Goal: Transaction & Acquisition: Purchase product/service

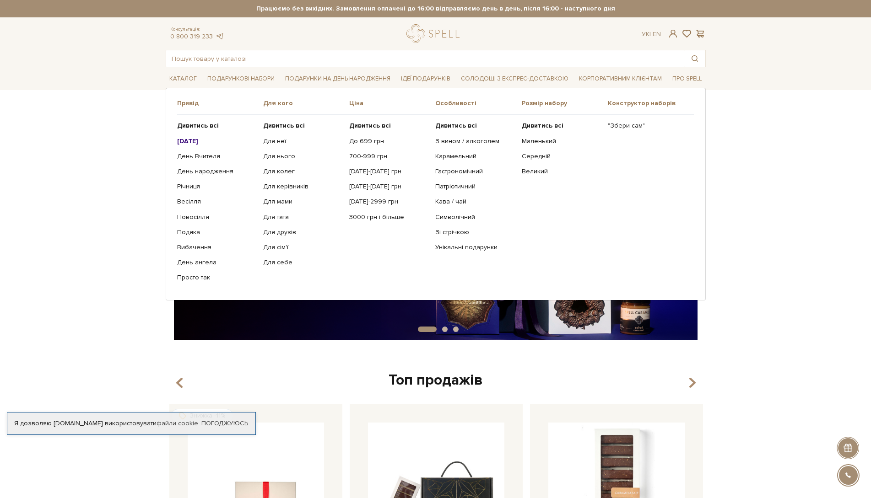
click at [188, 138] on b "[DATE]" at bounding box center [187, 141] width 21 height 8
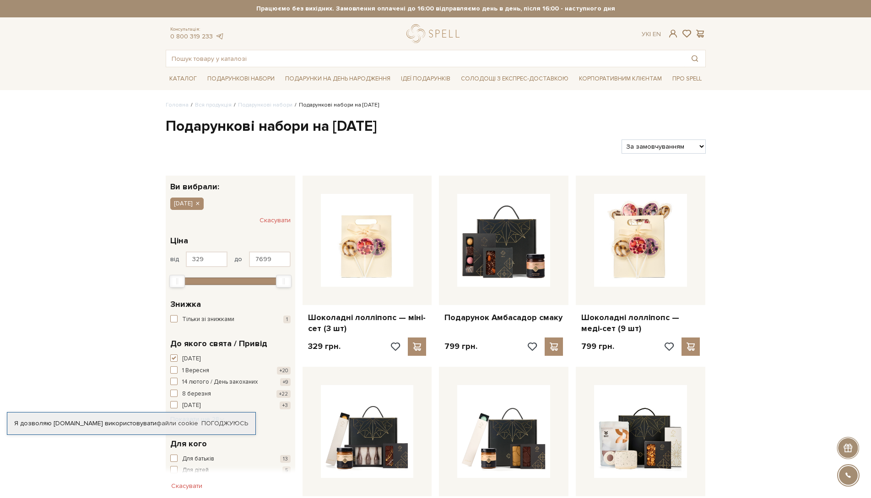
click at [643, 145] on select "За замовчуванням За Ціною (зростання) За Ціною (зменшення) Новинки За популярні…" at bounding box center [663, 147] width 84 height 14
select select "https://spellchocolate.com/our-productions/podarunkovi-box/gift-sets-for-new-ye…"
click at [621, 140] on select "За замовчуванням За Ціною (зростання) За Ціною (зменшення) Новинки За популярні…" at bounding box center [663, 147] width 84 height 14
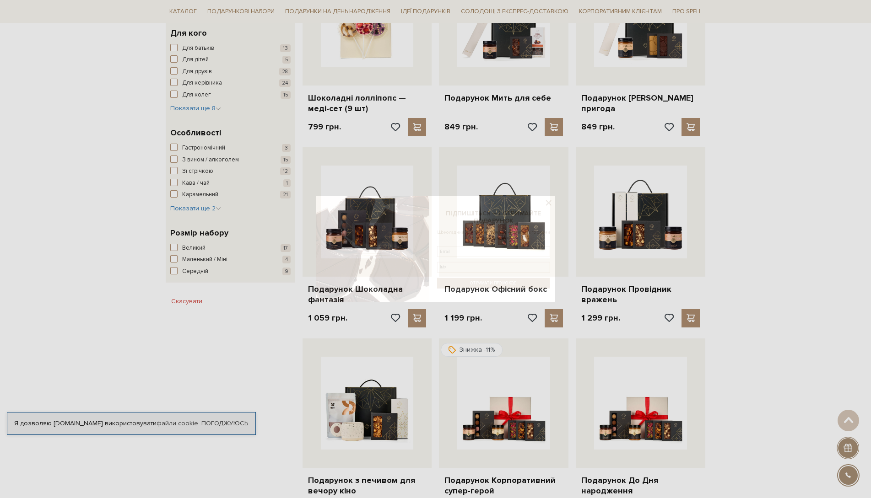
scroll to position [412, 0]
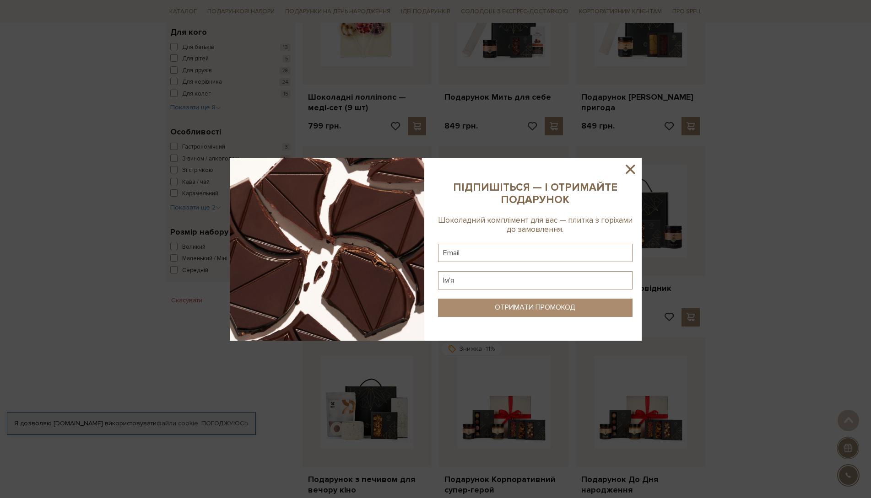
click at [631, 167] on icon at bounding box center [629, 169] width 9 height 9
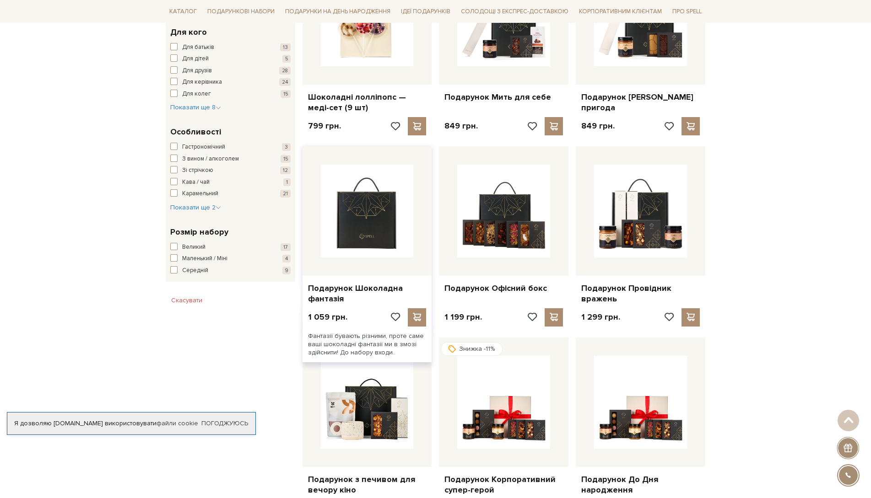
click at [380, 243] on img at bounding box center [367, 211] width 93 height 93
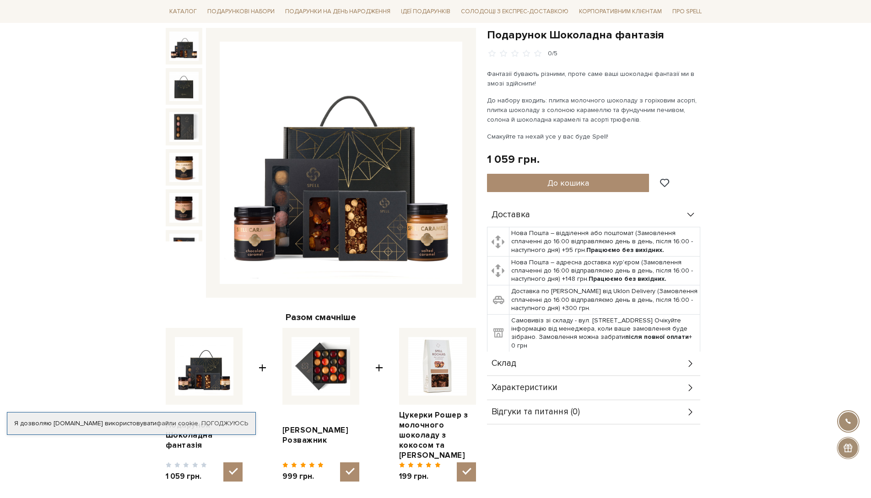
scroll to position [92, 0]
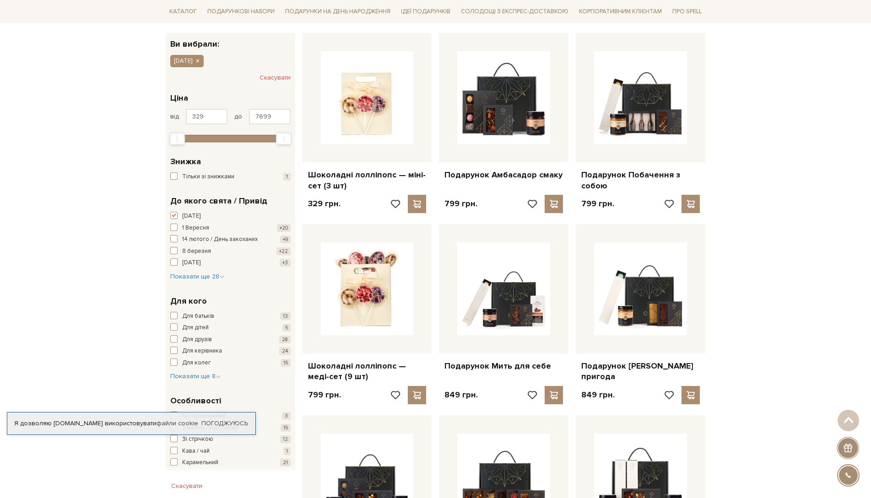
scroll to position [137, 0]
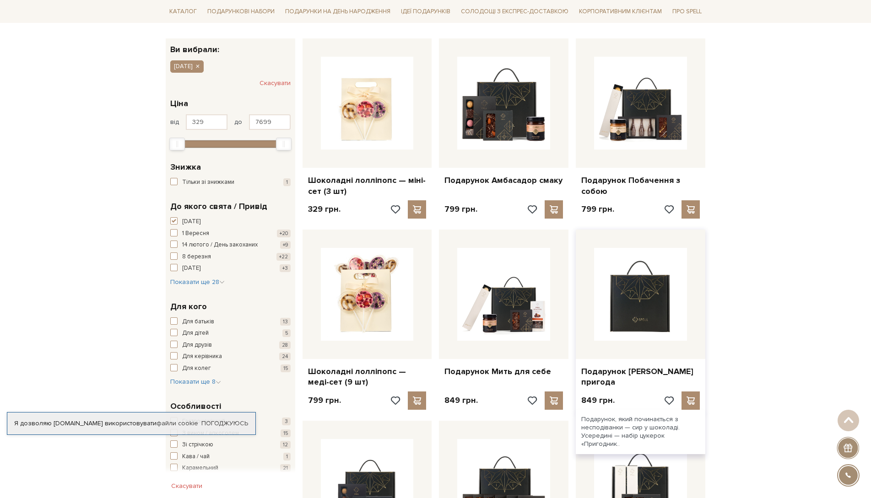
click at [648, 330] on img at bounding box center [640, 294] width 93 height 93
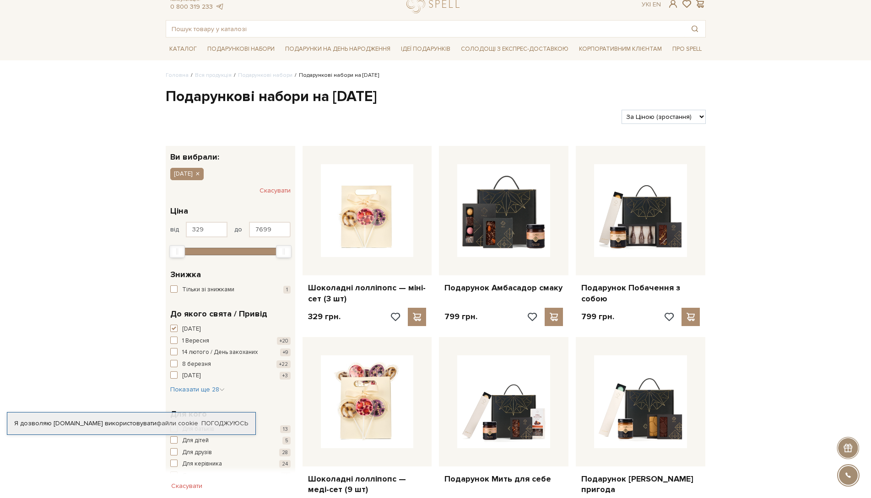
scroll to position [46, 0]
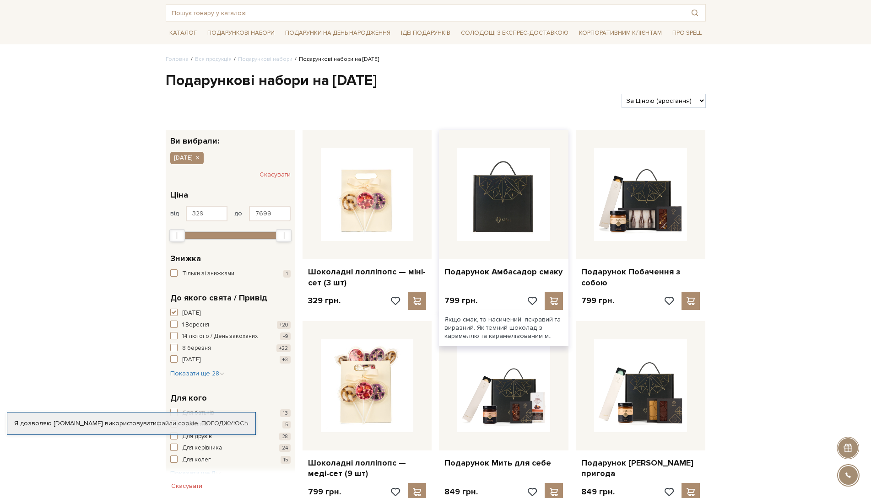
click at [502, 209] on img at bounding box center [503, 194] width 93 height 93
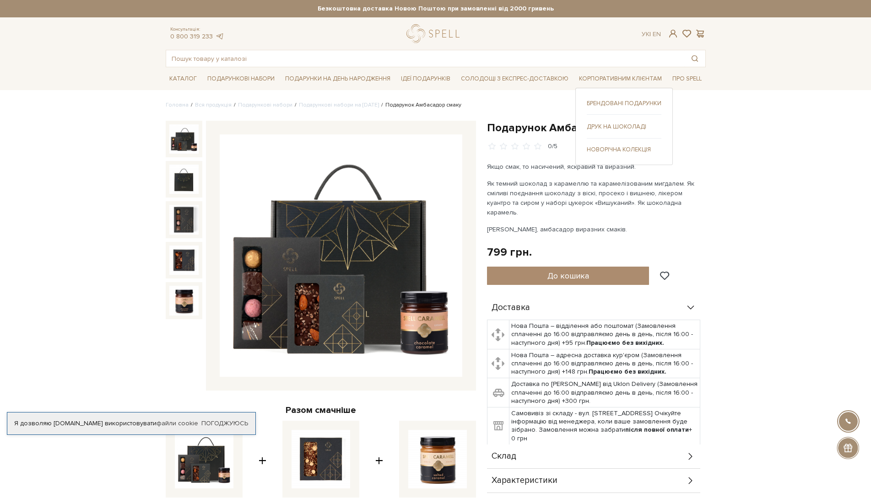
click at [625, 104] on link "Брендовані подарунки" at bounding box center [624, 103] width 75 height 8
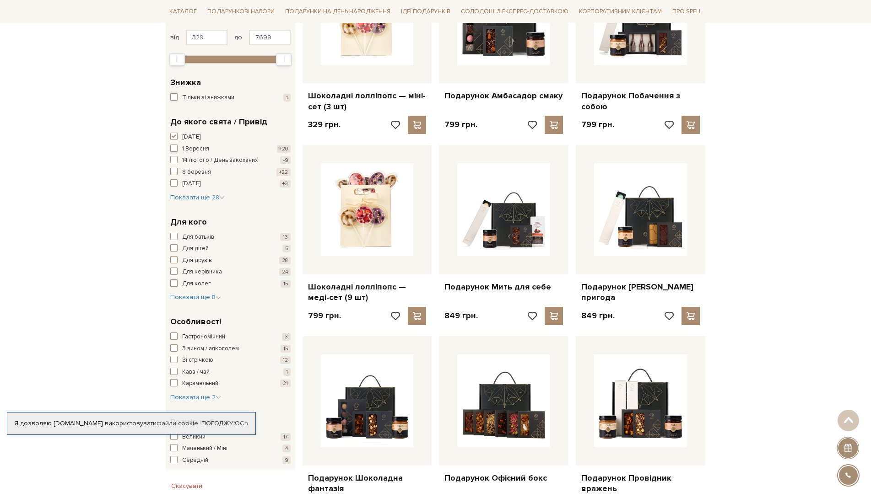
scroll to position [228, 0]
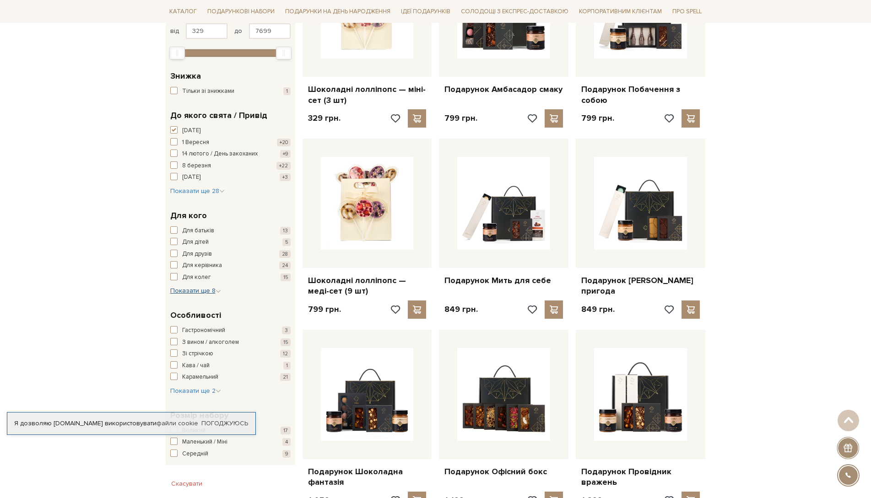
click at [205, 290] on span "Показати ще 8" at bounding box center [195, 291] width 51 height 8
click at [173, 329] on span "button" at bounding box center [173, 330] width 7 height 7
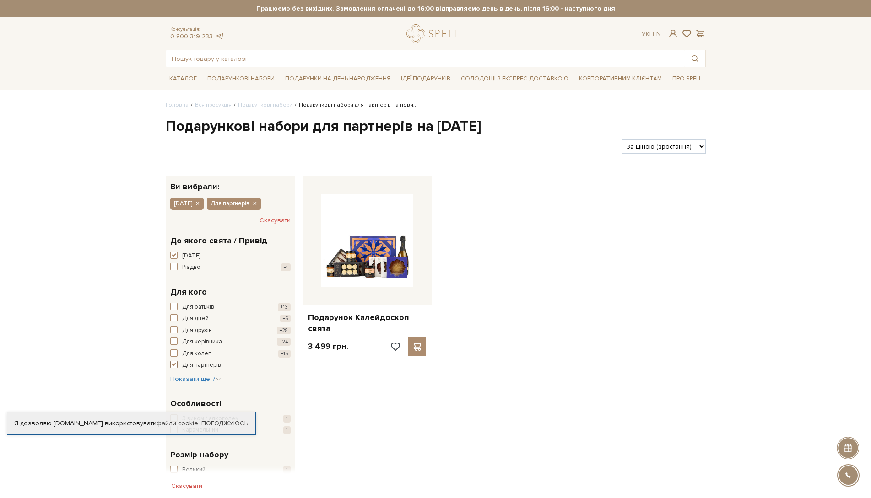
click at [173, 366] on span "button" at bounding box center [173, 364] width 7 height 7
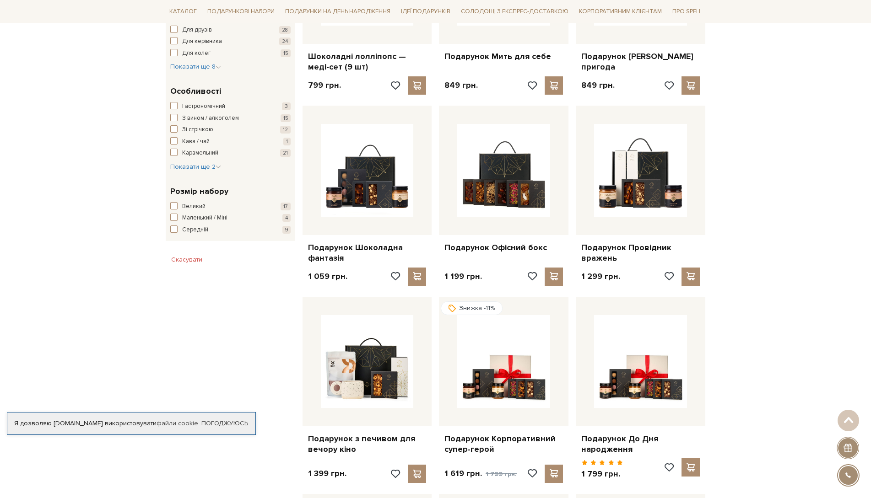
scroll to position [458, 0]
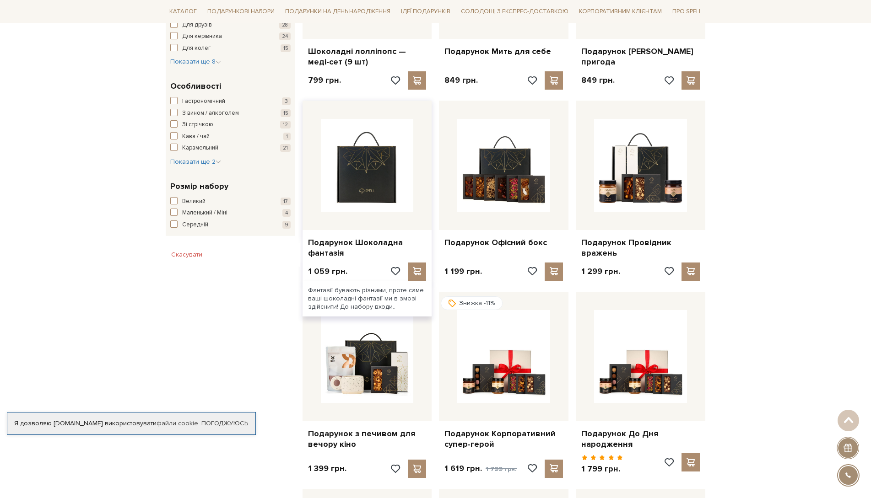
click at [388, 199] on img at bounding box center [367, 165] width 93 height 93
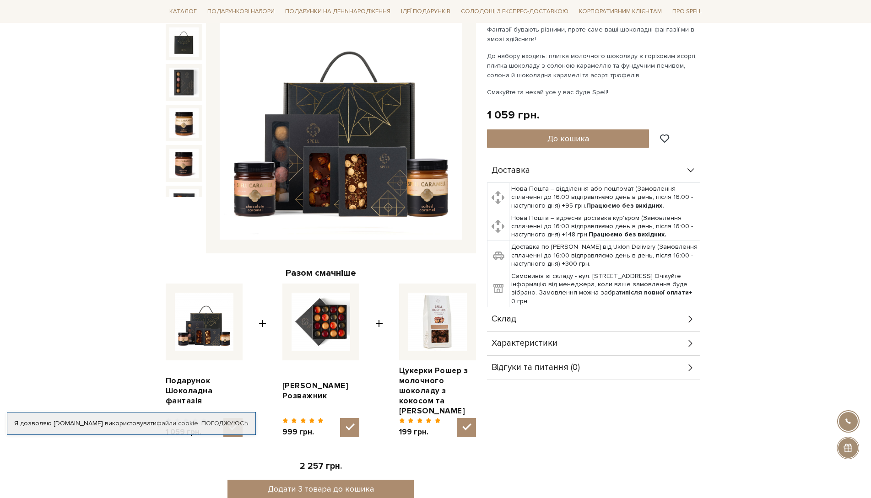
scroll to position [46, 0]
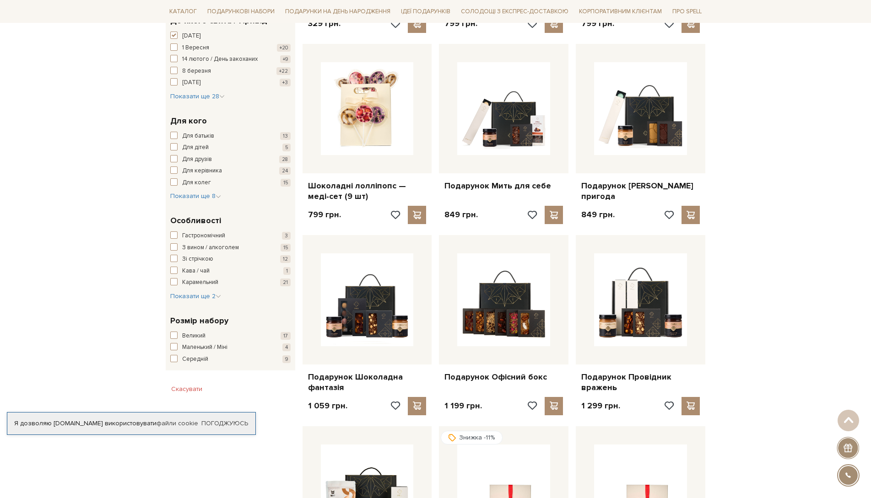
scroll to position [320, 0]
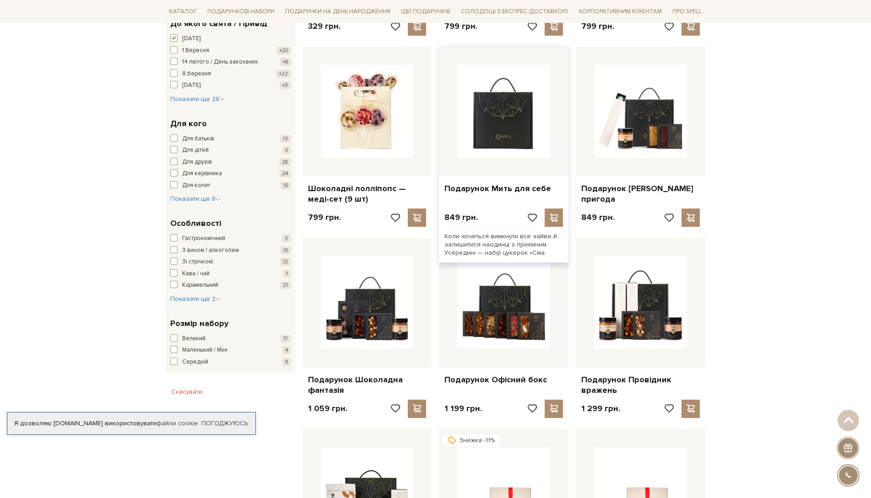
click at [526, 146] on img at bounding box center [503, 111] width 93 height 93
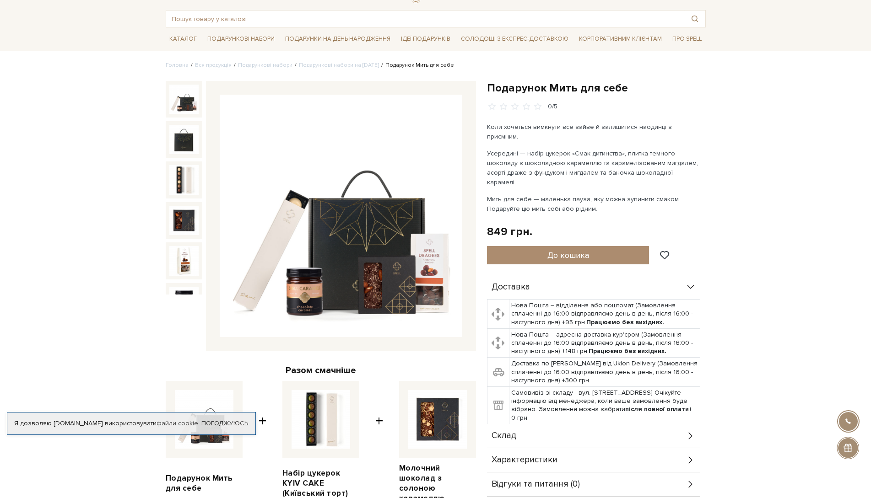
scroll to position [92, 0]
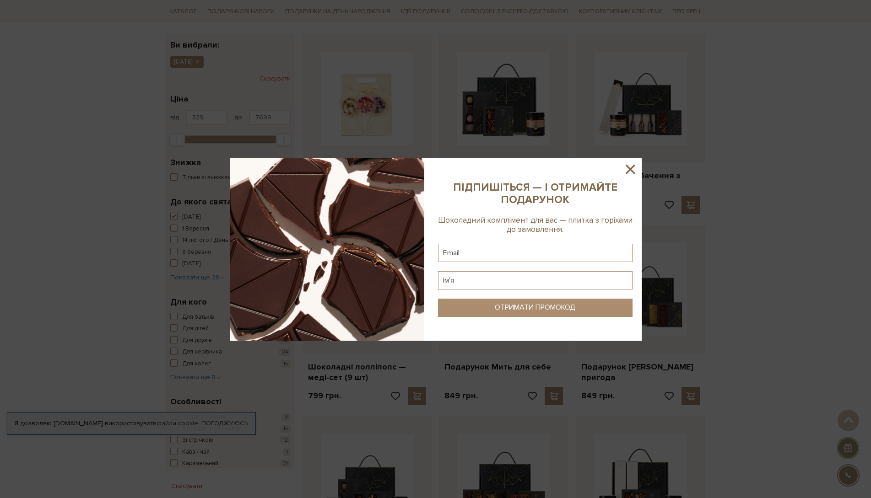
scroll to position [137, 0]
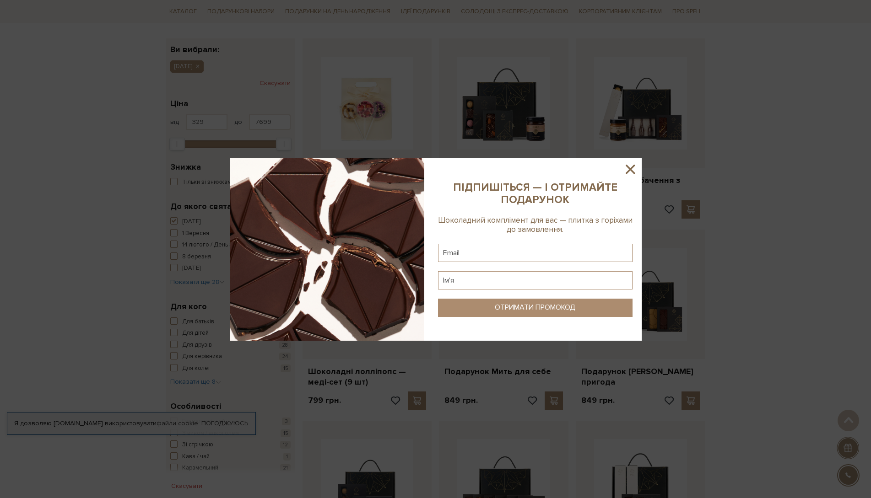
click at [630, 168] on icon at bounding box center [629, 169] width 9 height 9
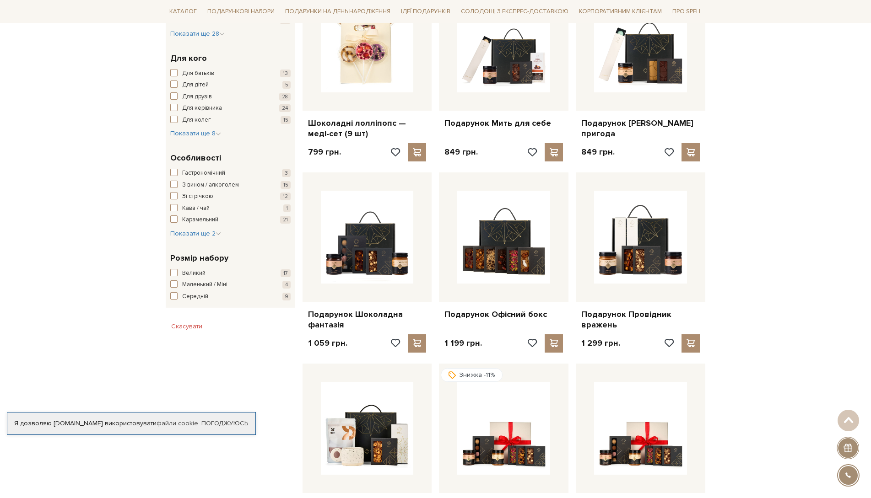
scroll to position [361, 0]
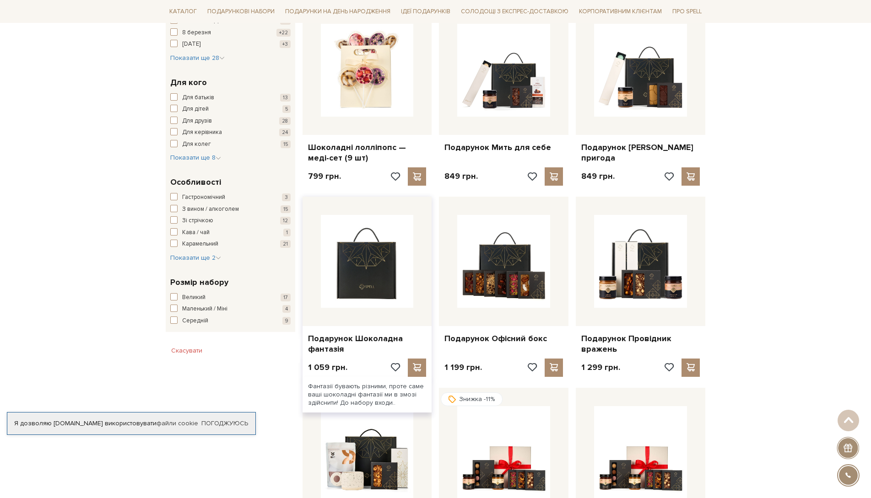
click at [388, 271] on img at bounding box center [367, 261] width 93 height 93
